Goal: Information Seeking & Learning: Find specific page/section

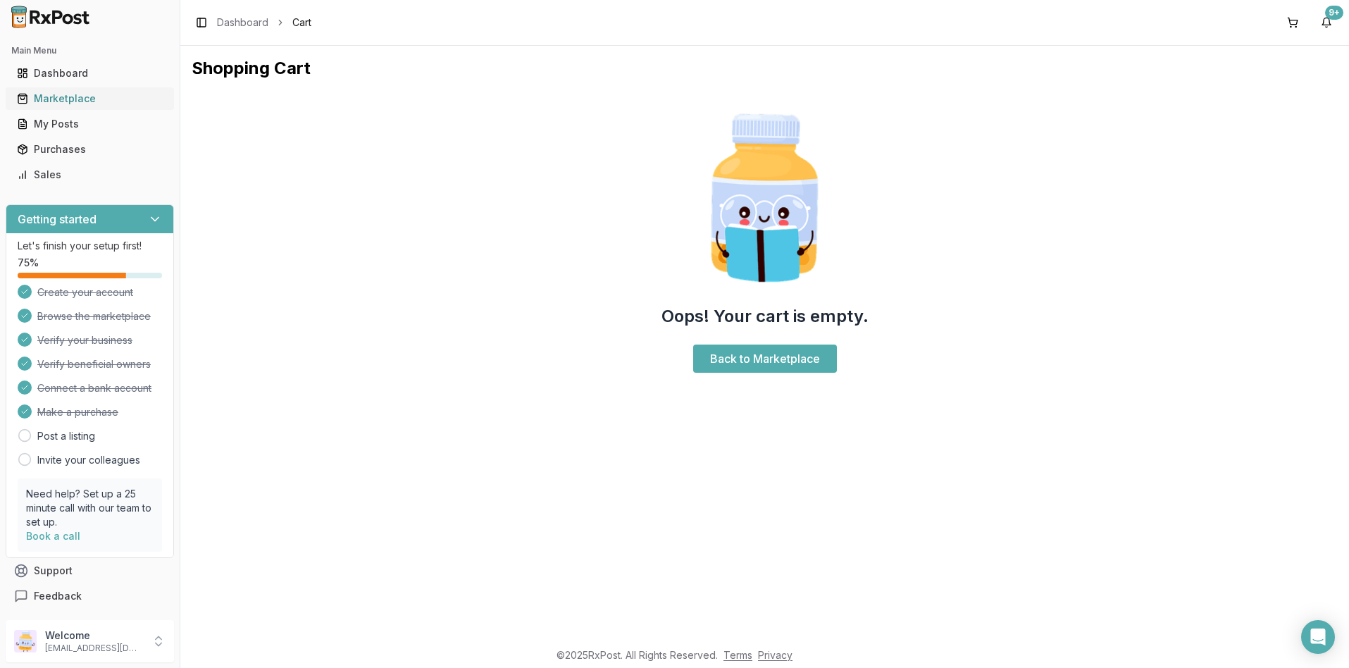
click at [70, 96] on div "Marketplace" at bounding box center [90, 99] width 146 height 14
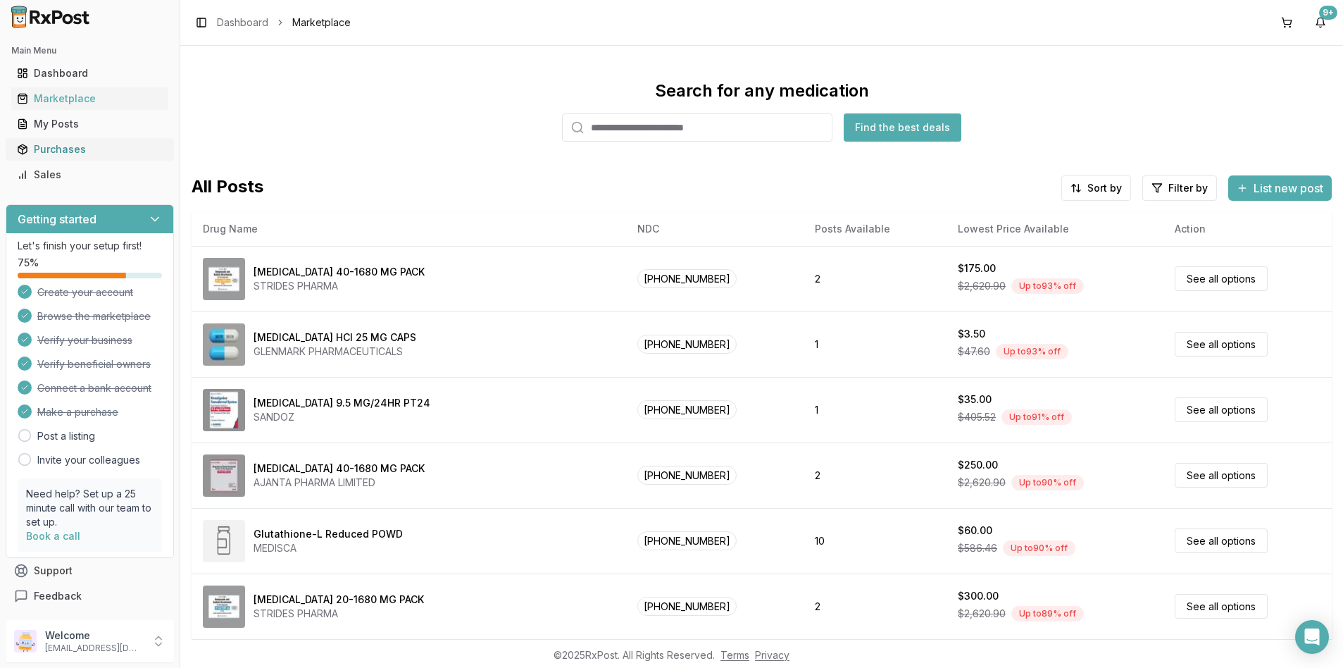
click at [52, 147] on div "Purchases" at bounding box center [90, 149] width 146 height 14
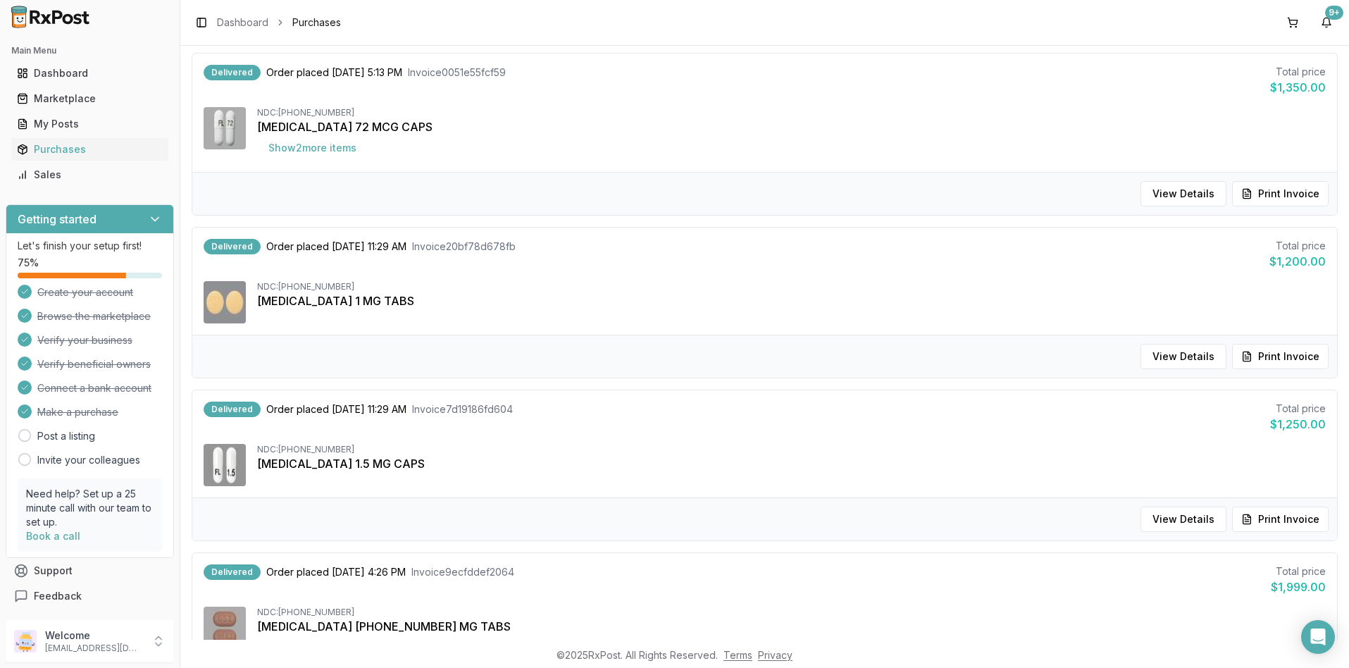
scroll to position [1261, 0]
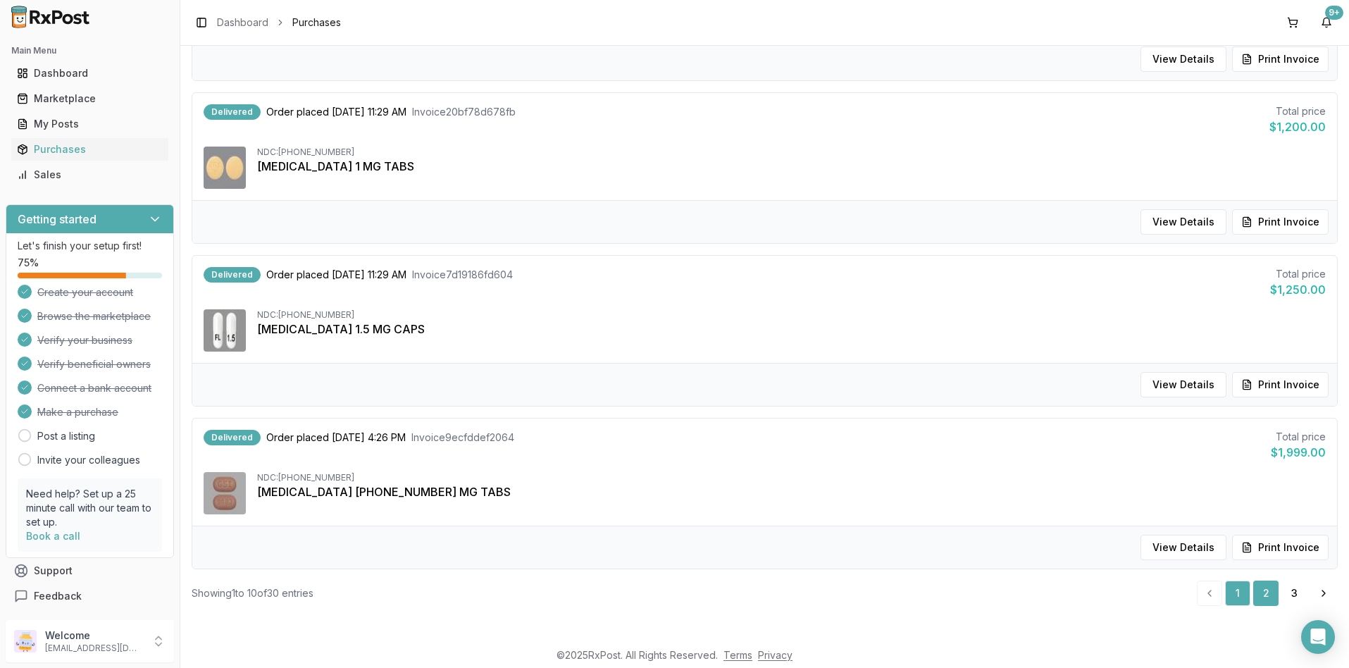
click at [1261, 591] on link "2" at bounding box center [1265, 592] width 25 height 25
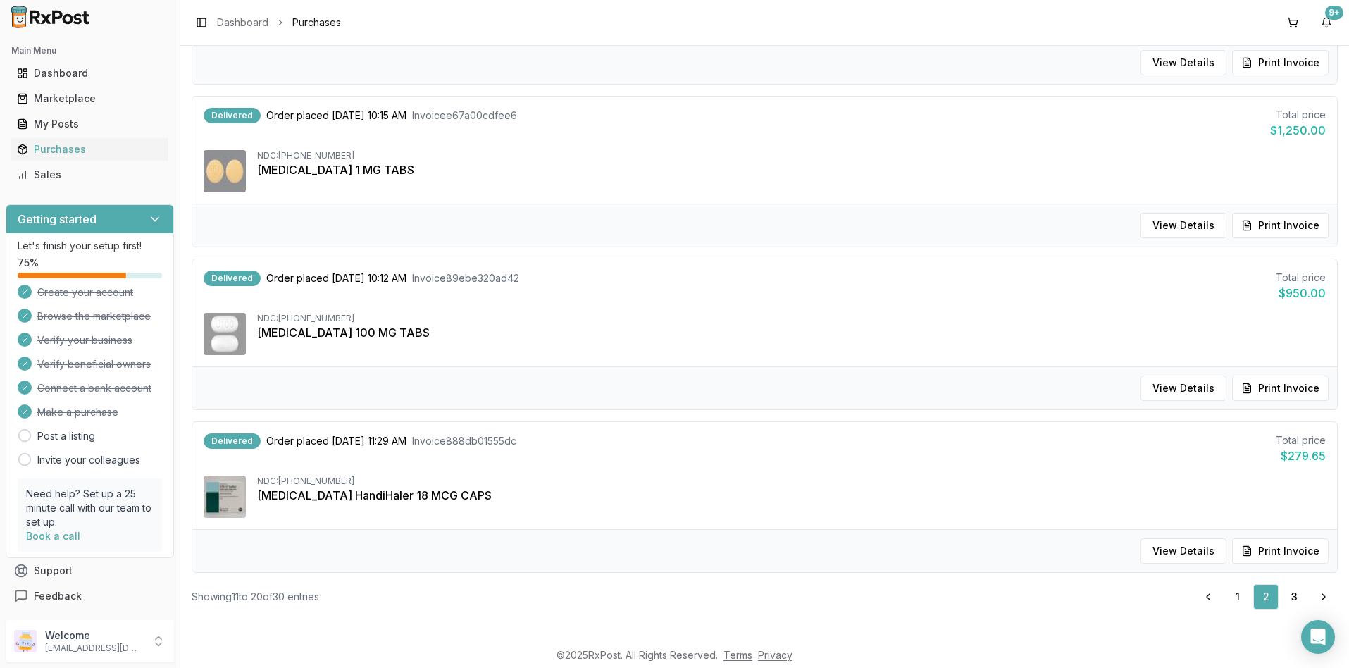
scroll to position [1250, 0]
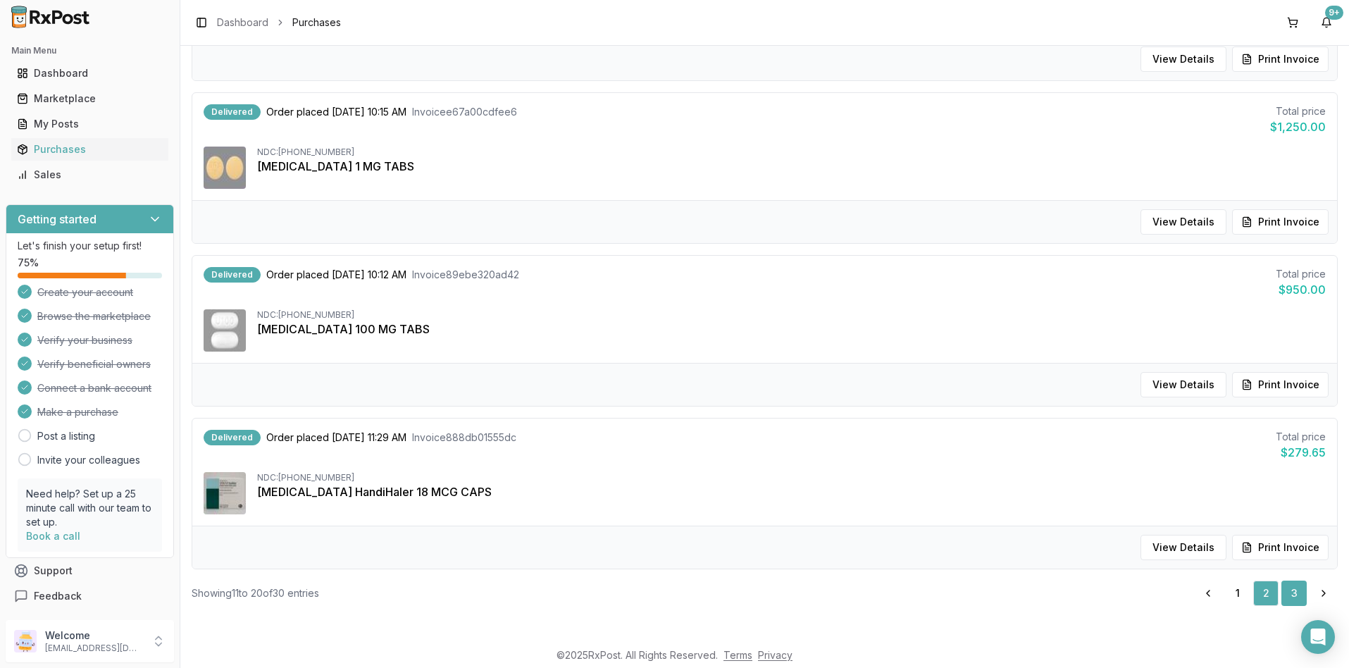
click at [1288, 589] on link "3" at bounding box center [1293, 592] width 25 height 25
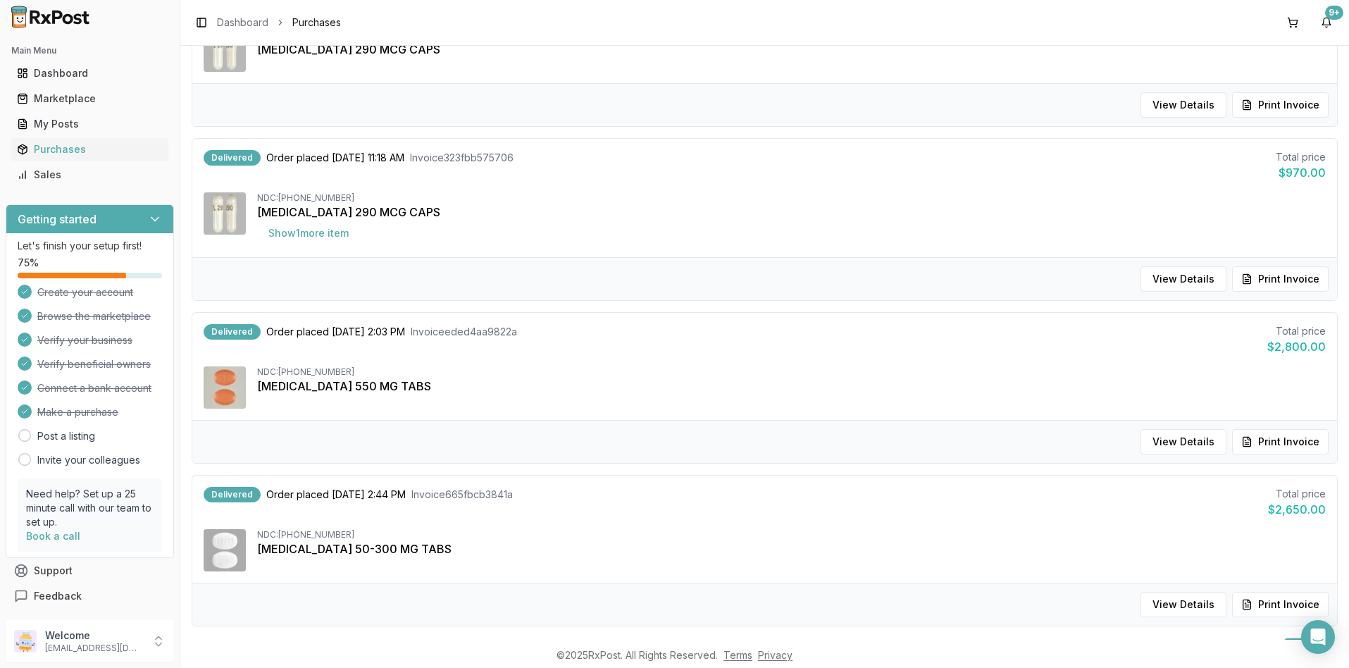
scroll to position [1261, 0]
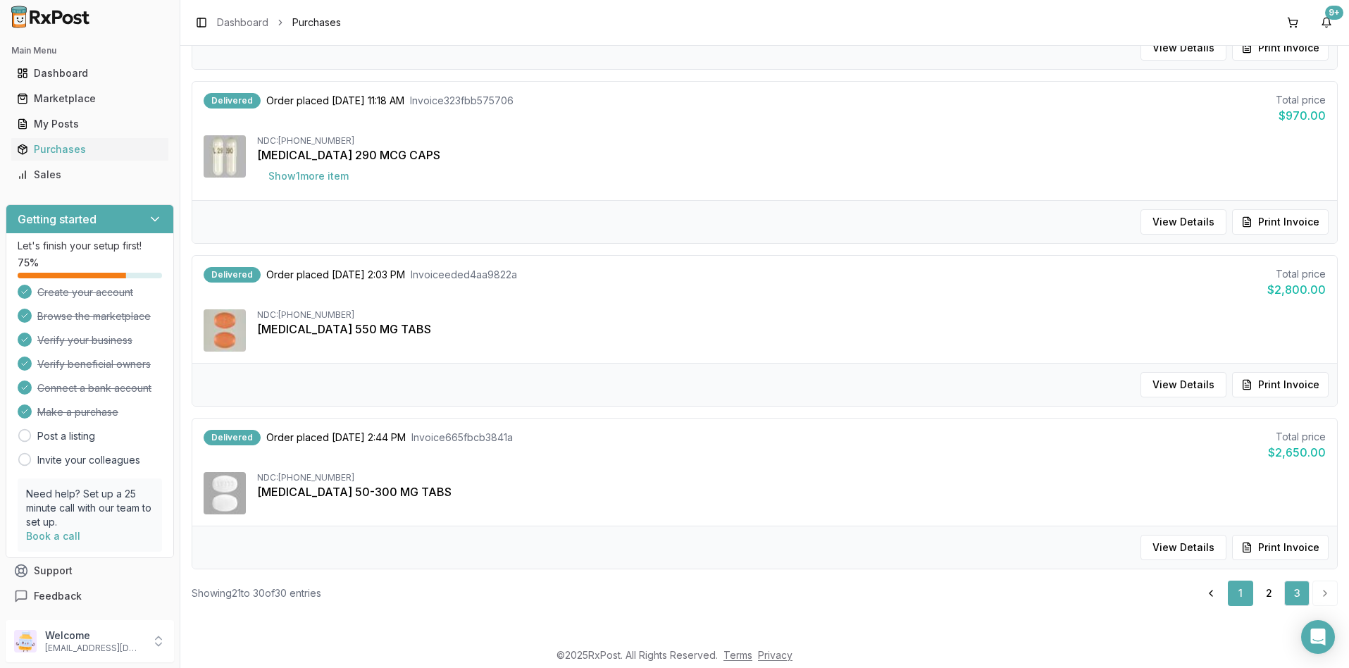
click at [1233, 591] on link "1" at bounding box center [1240, 592] width 25 height 25
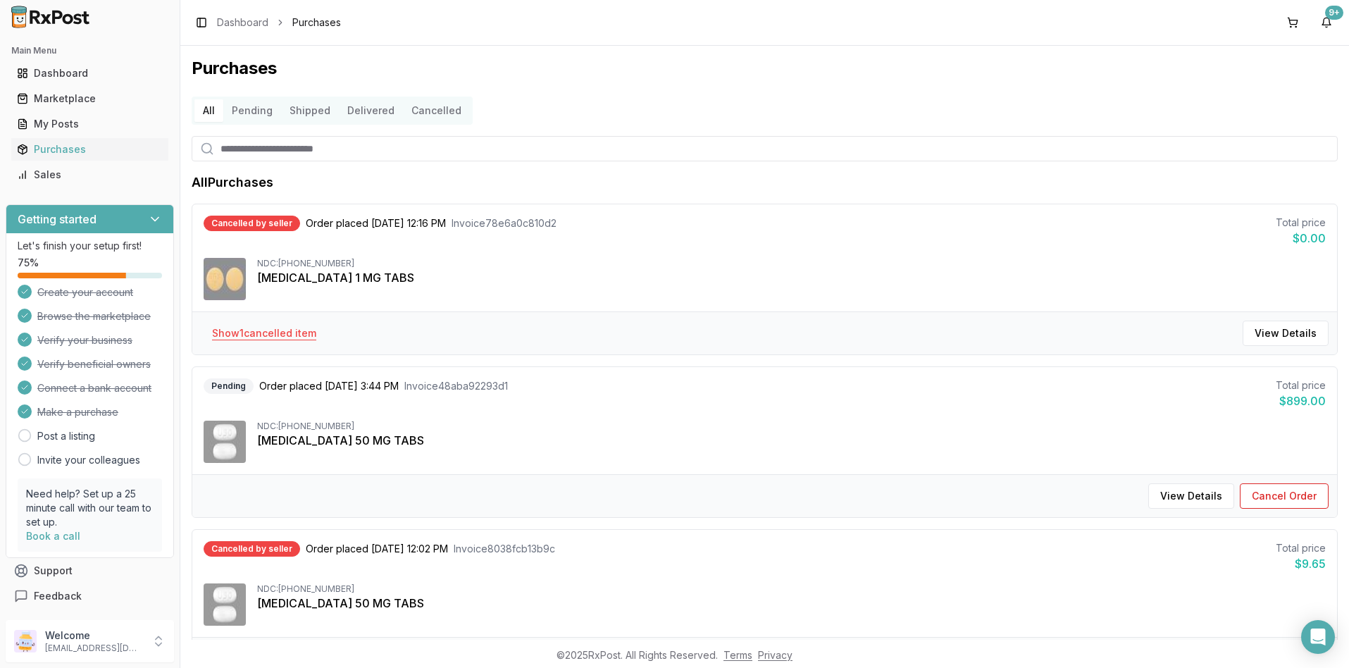
click at [279, 332] on button "Show 1 cancelled item" at bounding box center [264, 332] width 127 height 25
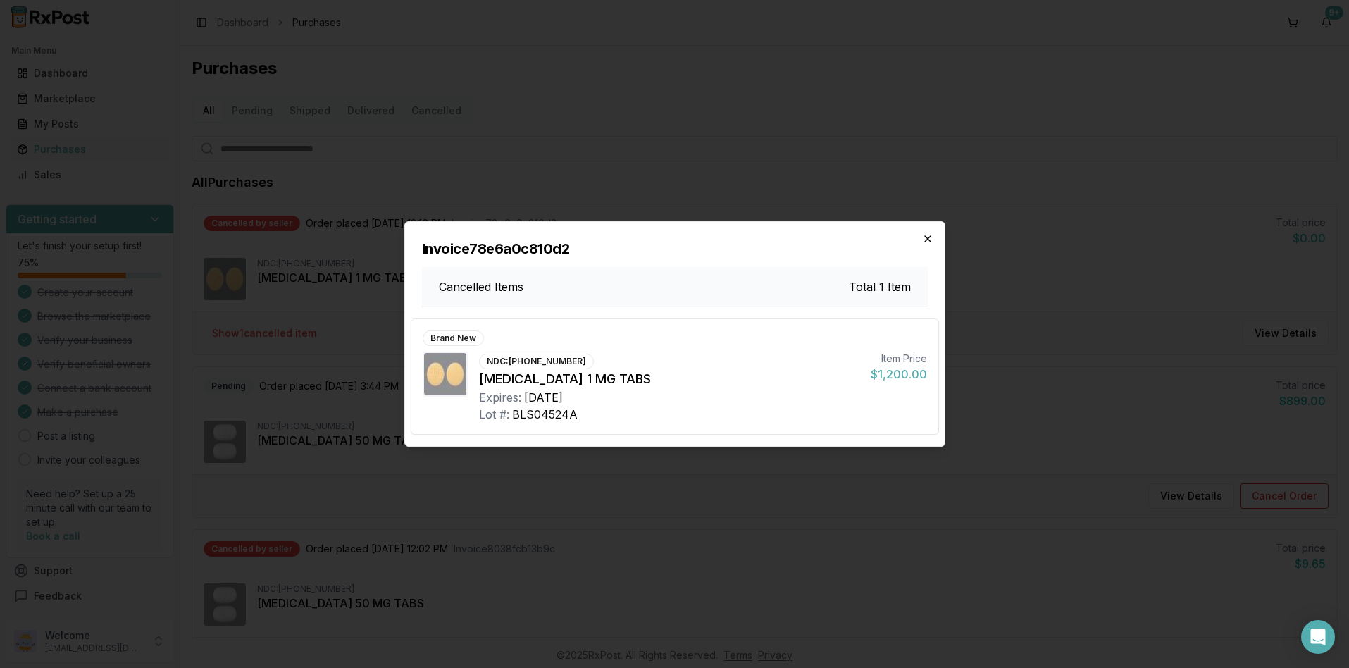
click at [925, 239] on icon "button" at bounding box center [927, 238] width 11 height 11
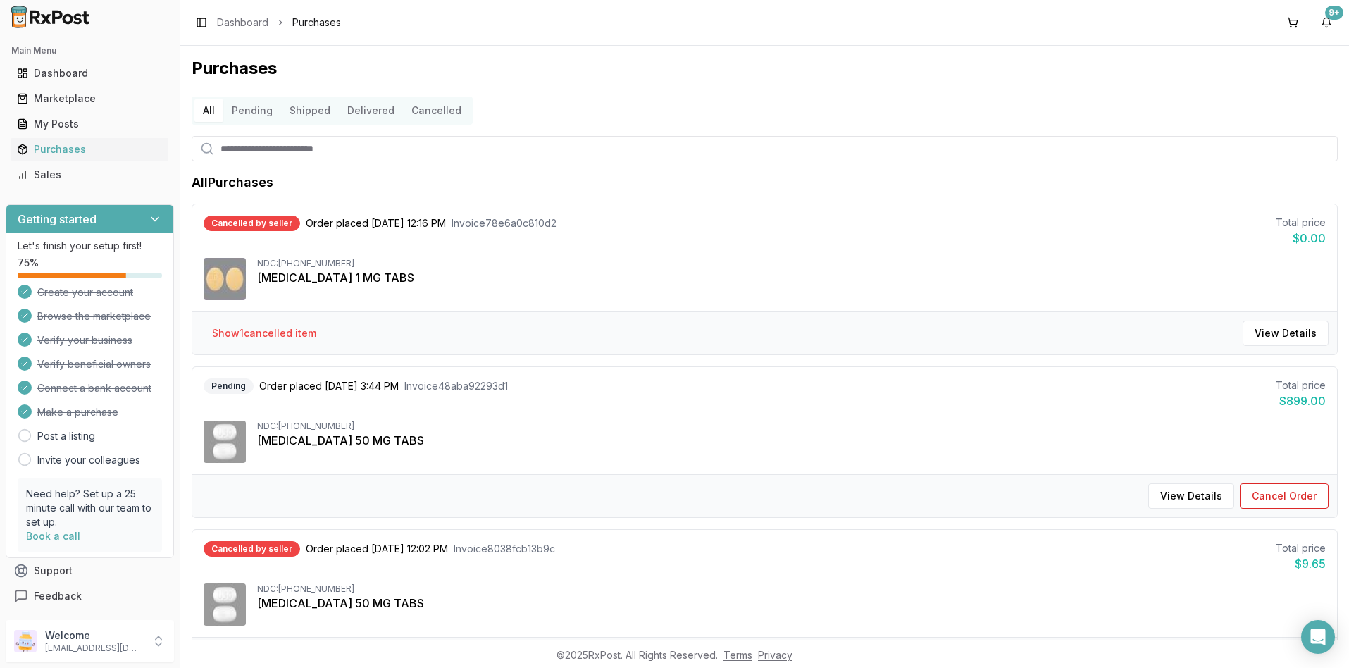
click at [280, 149] on input "search" at bounding box center [765, 148] width 1146 height 25
click at [75, 97] on div "Marketplace" at bounding box center [90, 99] width 146 height 14
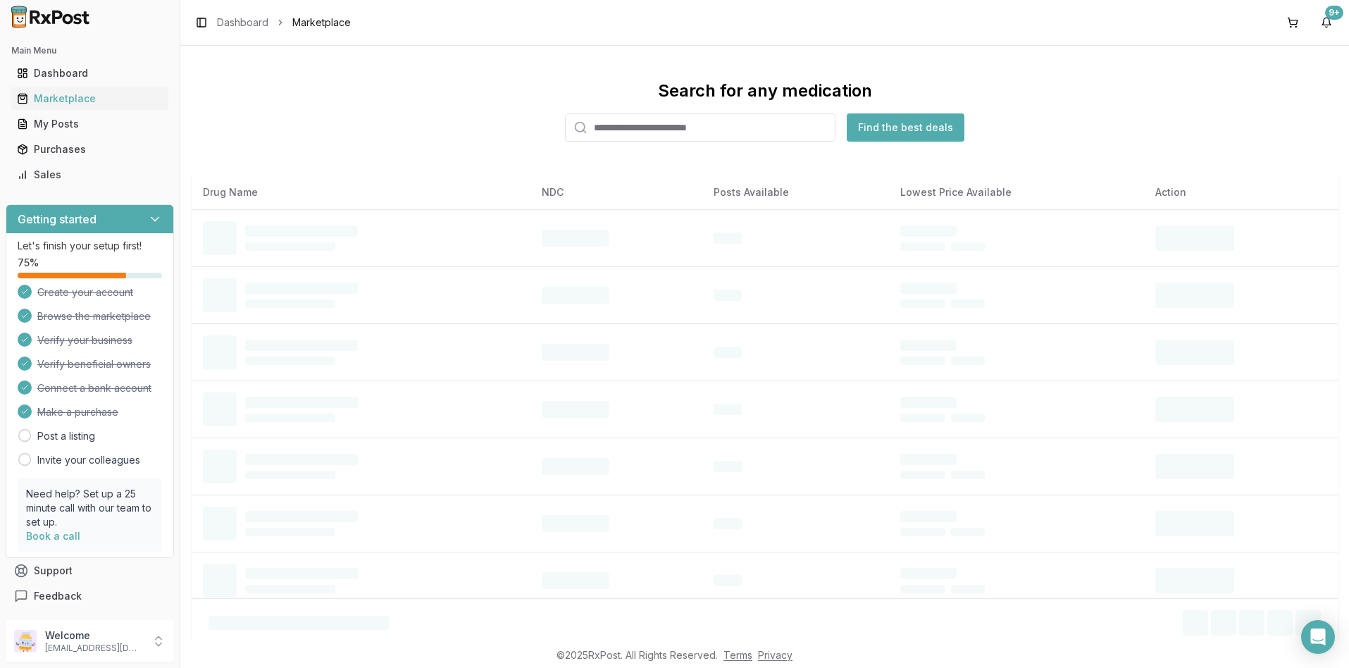
click at [606, 126] on input "search" at bounding box center [700, 127] width 270 height 28
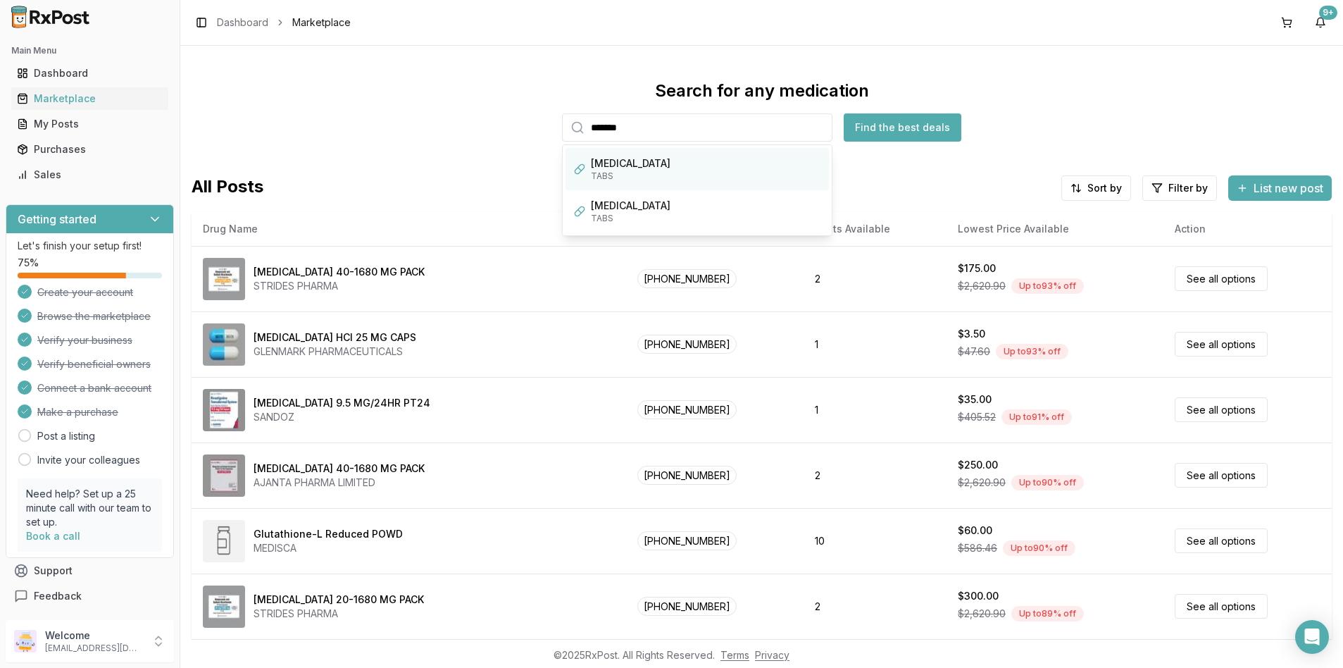
click at [601, 163] on div "[MEDICAL_DATA]" at bounding box center [706, 163] width 230 height 14
type input "*******"
